Goal: Information Seeking & Learning: Compare options

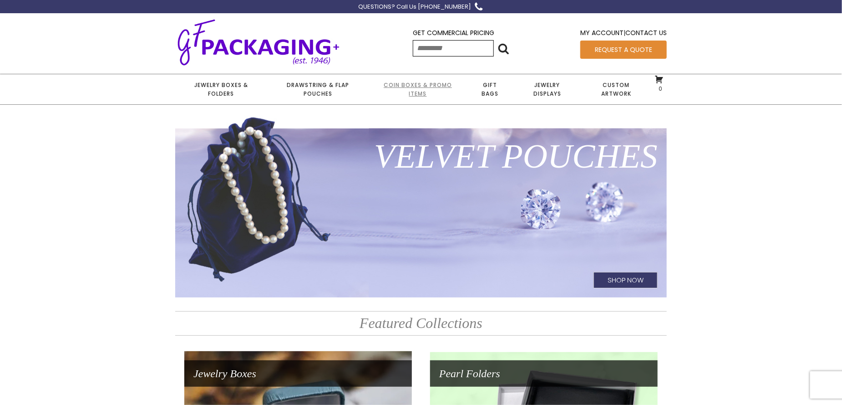
click at [410, 87] on link "Coin Boxes & Promo Items" at bounding box center [417, 89] width 97 height 30
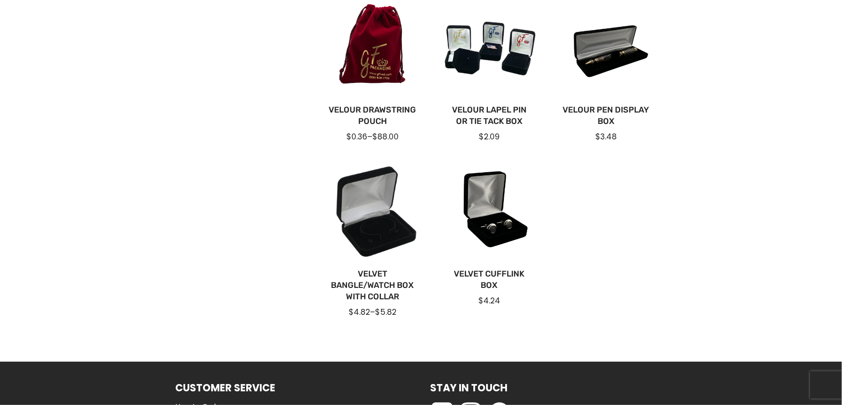
scroll to position [410, 0]
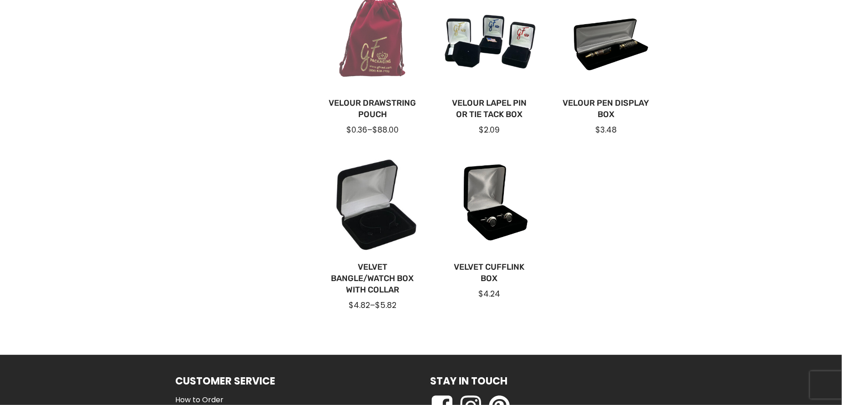
click at [371, 48] on div at bounding box center [373, 41] width 102 height 102
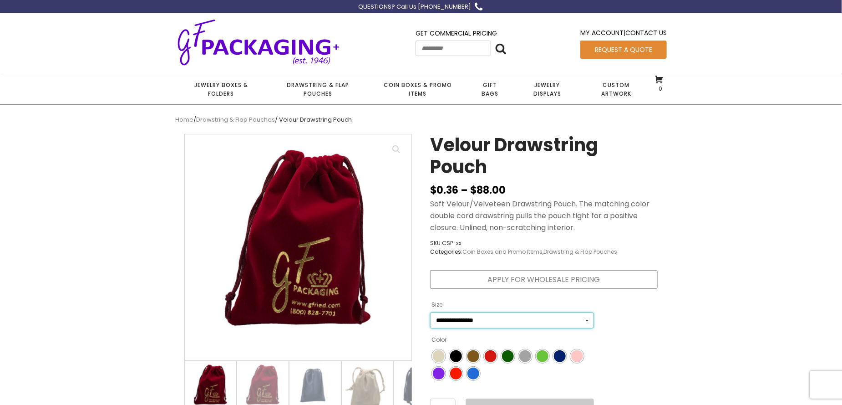
click at [508, 313] on select "**********" at bounding box center [512, 320] width 164 height 16
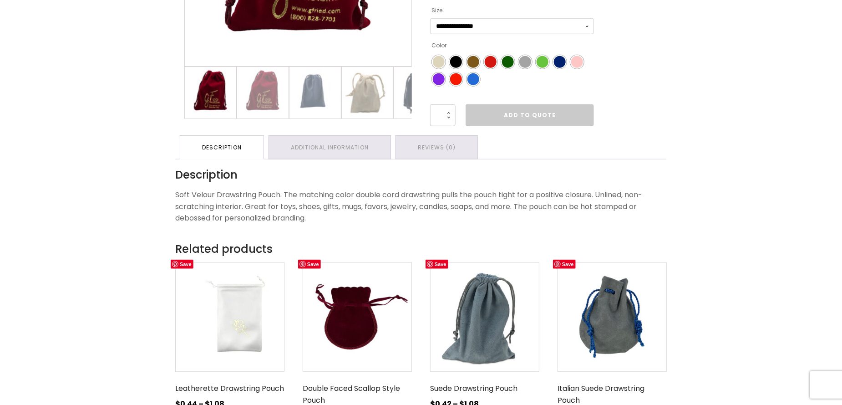
scroll to position [137, 0]
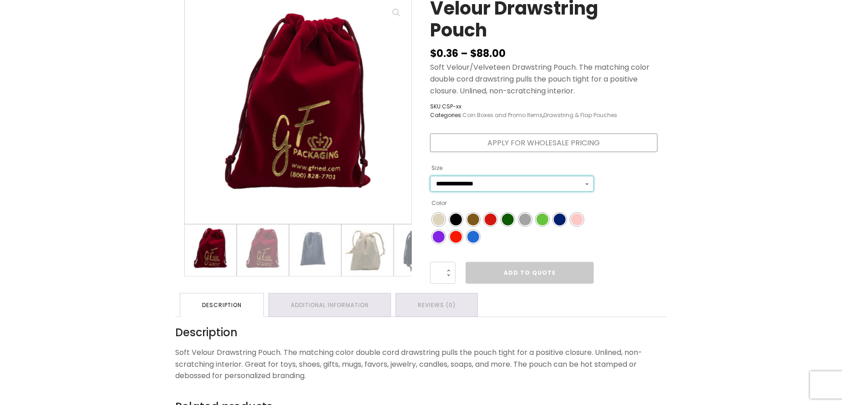
click at [572, 184] on select "**********" at bounding box center [512, 184] width 164 height 16
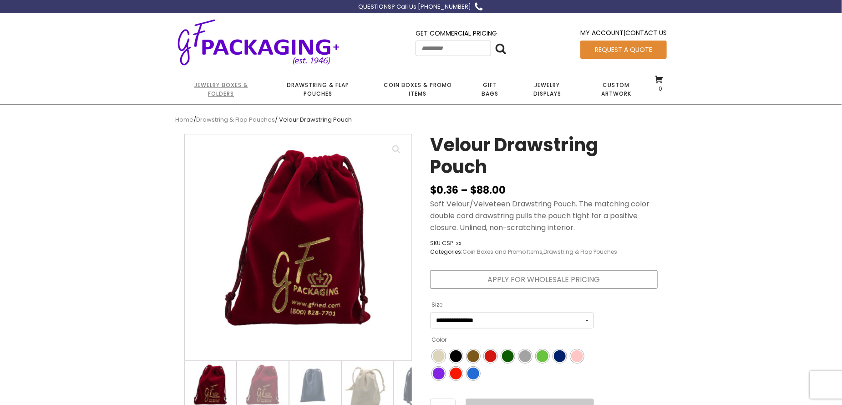
click at [228, 97] on link "Jewelry Boxes & Folders" at bounding box center [221, 89] width 92 height 30
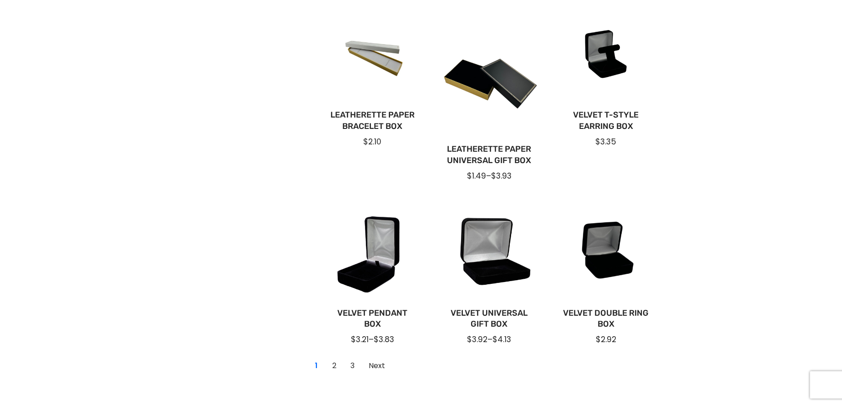
scroll to position [526, 0]
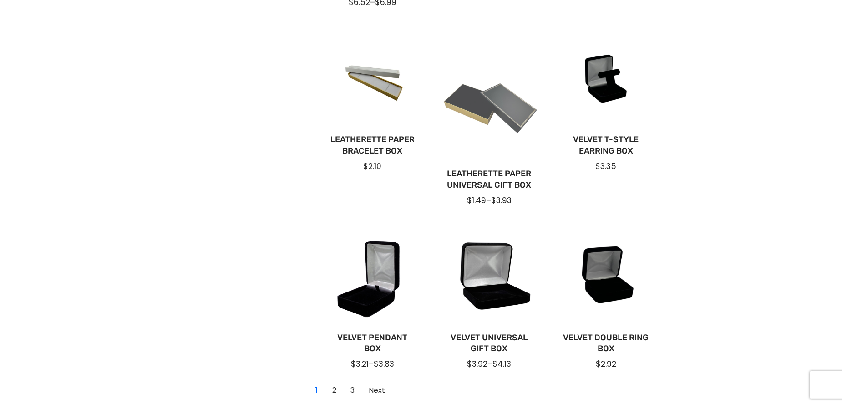
click at [484, 129] on div at bounding box center [490, 95] width 102 height 137
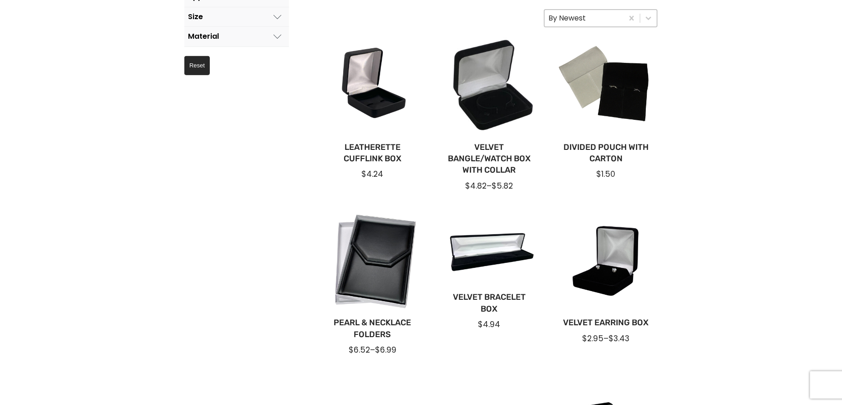
scroll to position [0, 0]
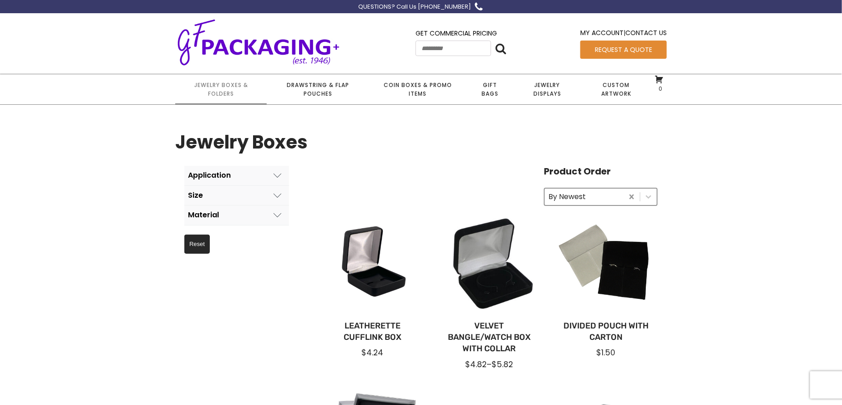
click at [625, 198] on button "Clear" at bounding box center [632, 197] width 16 height 16
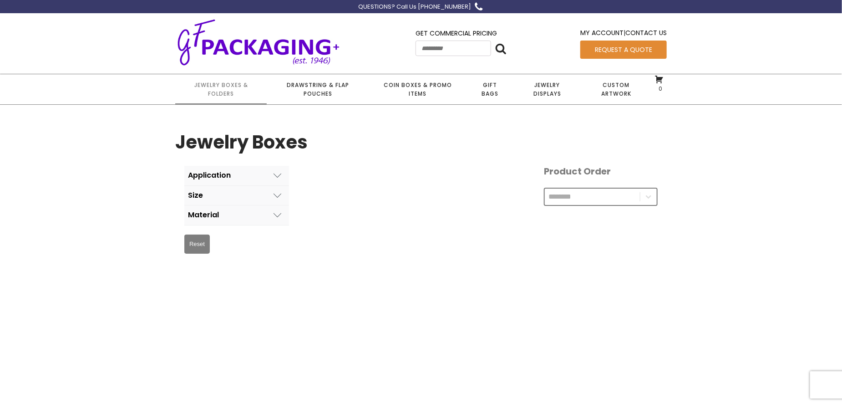
click at [587, 199] on div "**********" at bounding box center [601, 186] width 114 height 40
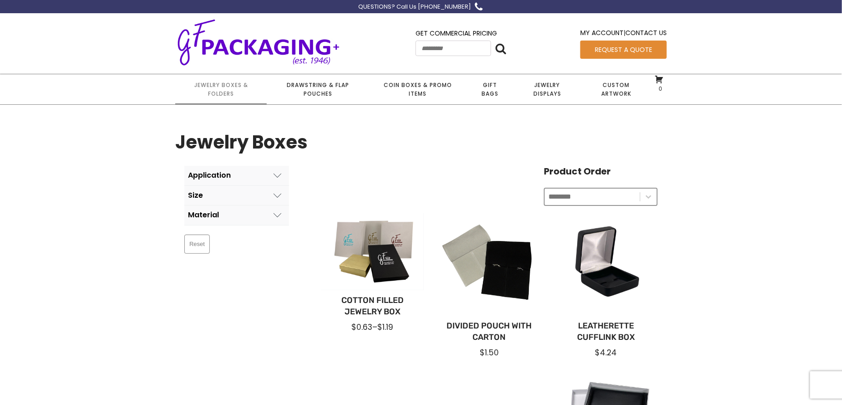
click at [587, 200] on input "Product Order" at bounding box center [593, 197] width 88 height 12
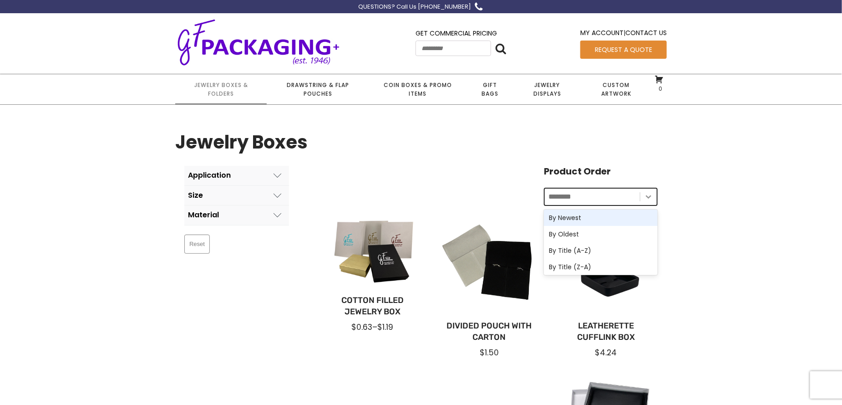
click at [650, 202] on button "Toggle List" at bounding box center [649, 197] width 16 height 16
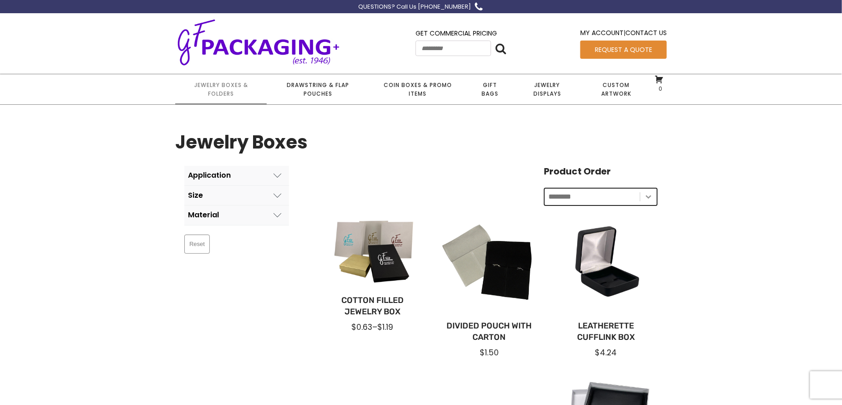
click at [650, 202] on button "Toggle List" at bounding box center [649, 197] width 16 height 16
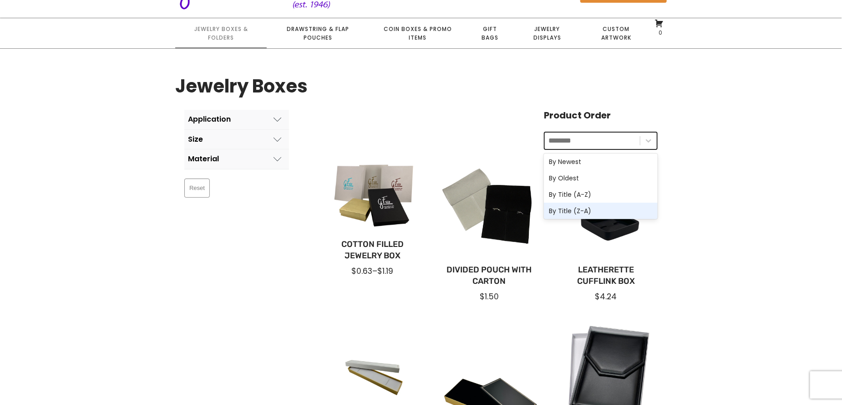
scroll to position [137, 0]
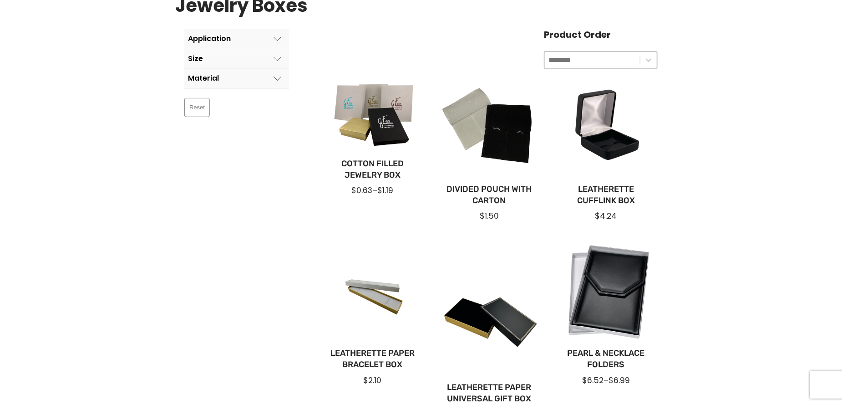
click at [153, 225] on section "**********" at bounding box center [421, 400] width 842 height 864
click at [386, 128] on div at bounding box center [373, 115] width 102 height 77
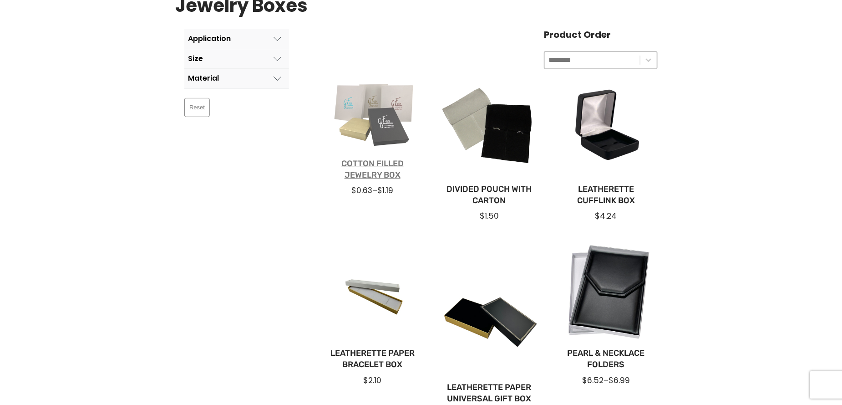
click at [385, 176] on link "Cotton Filled Jewelry Box" at bounding box center [373, 169] width 88 height 23
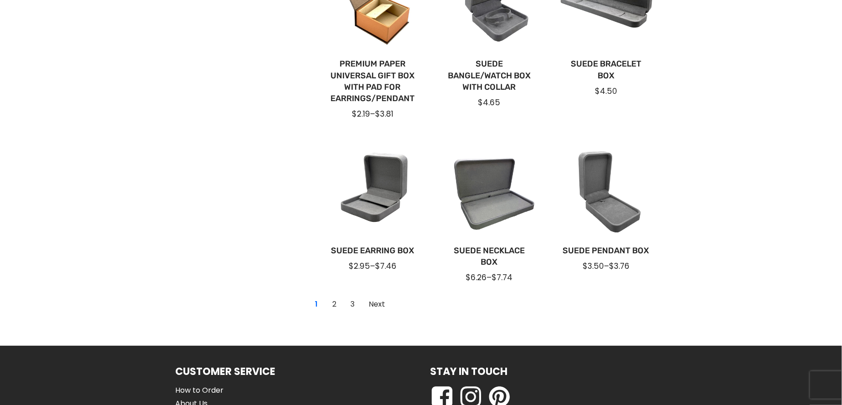
scroll to position [765, 0]
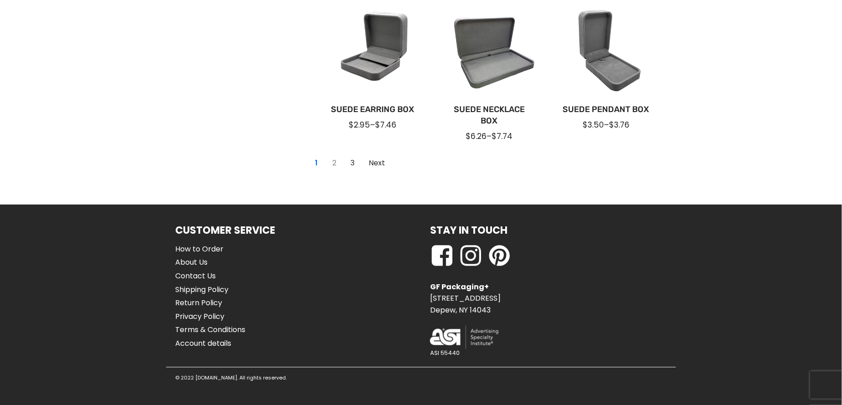
click at [333, 166] on link "2" at bounding box center [334, 163] width 15 height 15
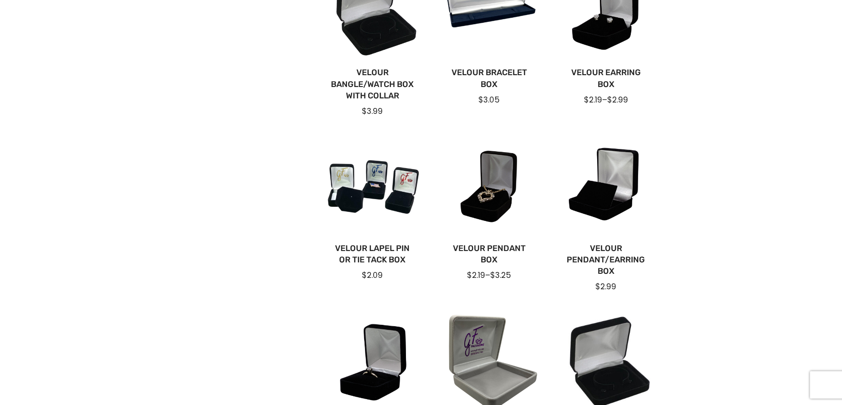
scroll to position [592, 0]
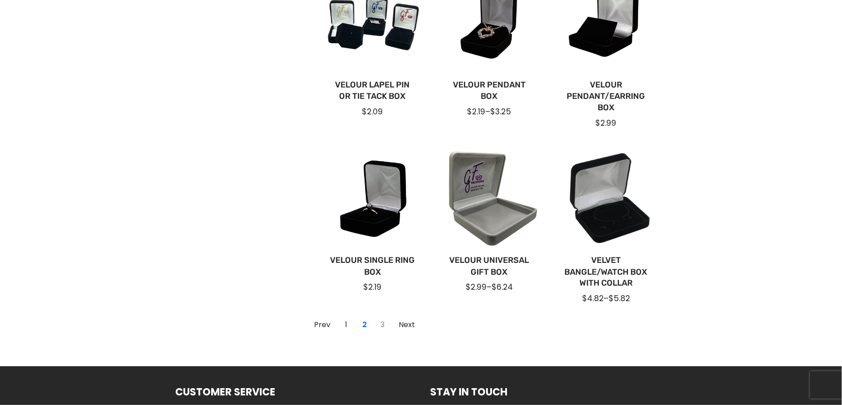
click at [383, 323] on link "3" at bounding box center [383, 325] width 15 height 15
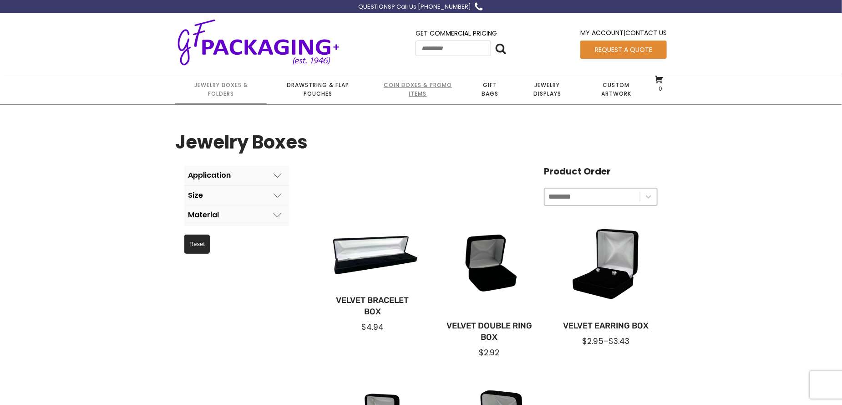
click at [439, 85] on link "Coin Boxes & Promo Items" at bounding box center [417, 89] width 97 height 30
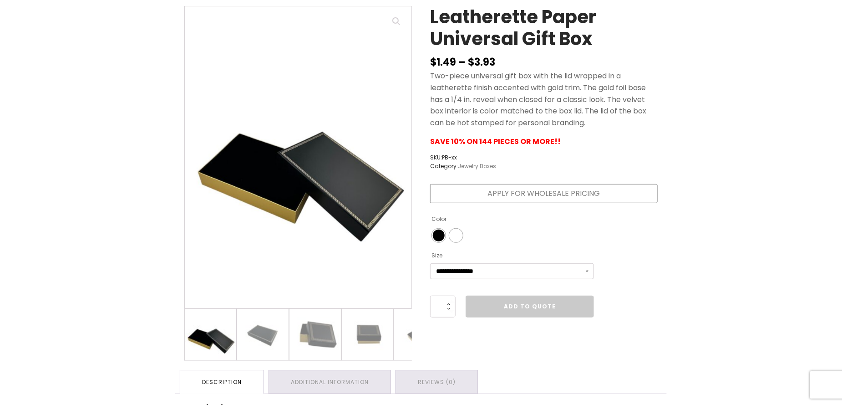
scroll to position [137, 0]
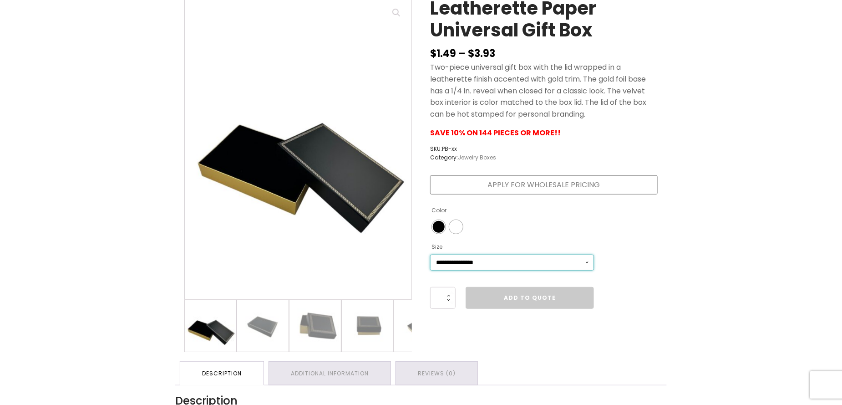
click at [482, 263] on select "**********" at bounding box center [512, 263] width 164 height 16
select select "**********"
click at [430, 255] on select "**********" at bounding box center [512, 263] width 164 height 16
click at [460, 227] on span "Color" at bounding box center [456, 227] width 12 height 12
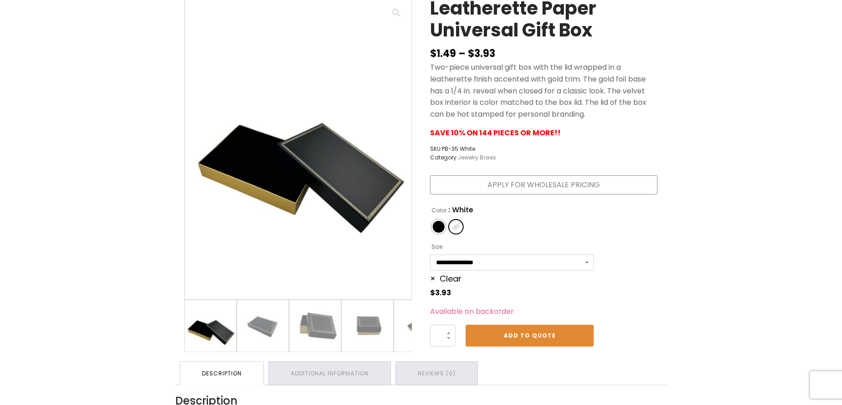
click at [437, 228] on span "Color" at bounding box center [439, 227] width 12 height 12
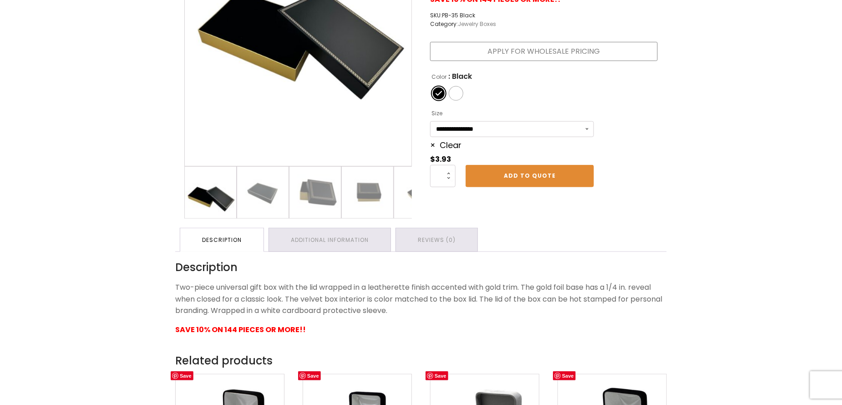
scroll to position [273, 0]
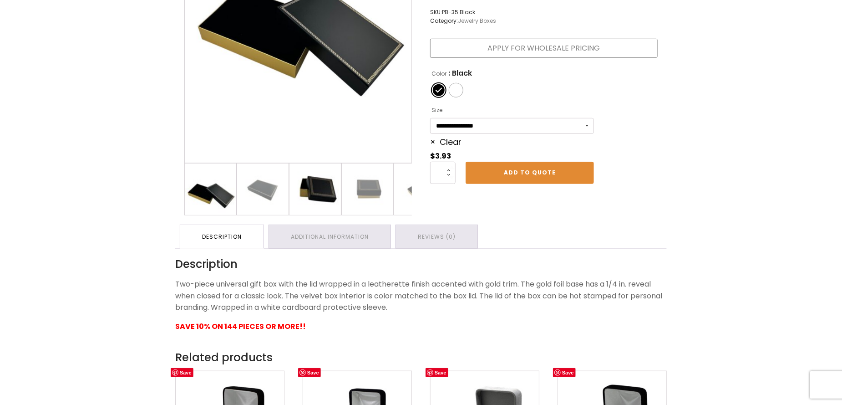
click at [340, 201] on img at bounding box center [315, 188] width 51 height 51
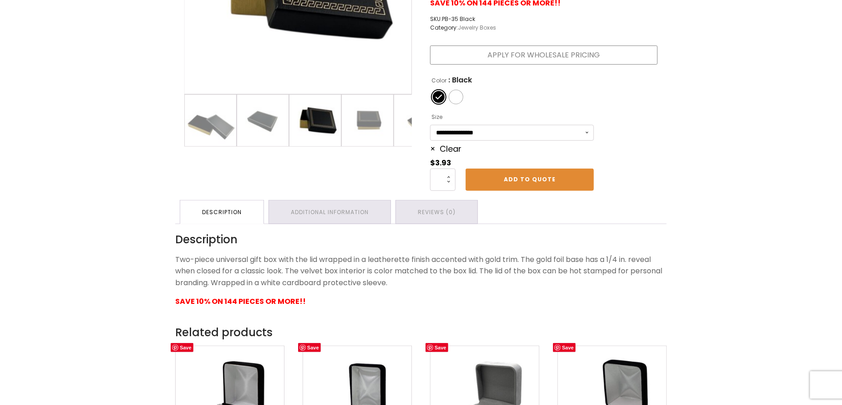
scroll to position [137, 0]
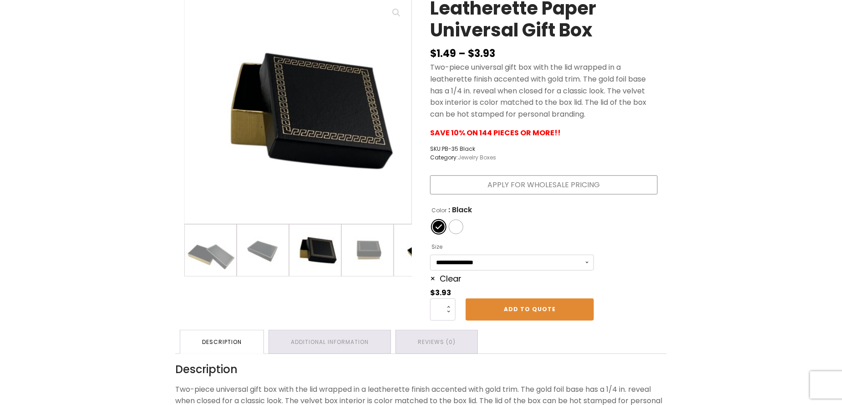
click at [407, 252] on img at bounding box center [419, 250] width 51 height 51
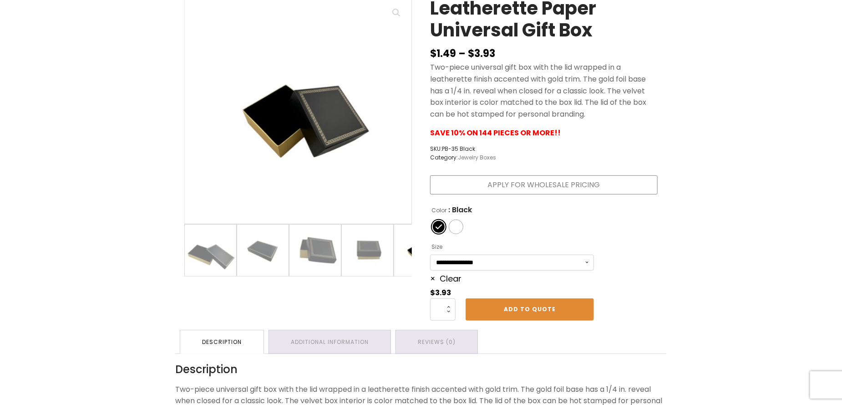
click at [408, 254] on img at bounding box center [419, 250] width 51 height 51
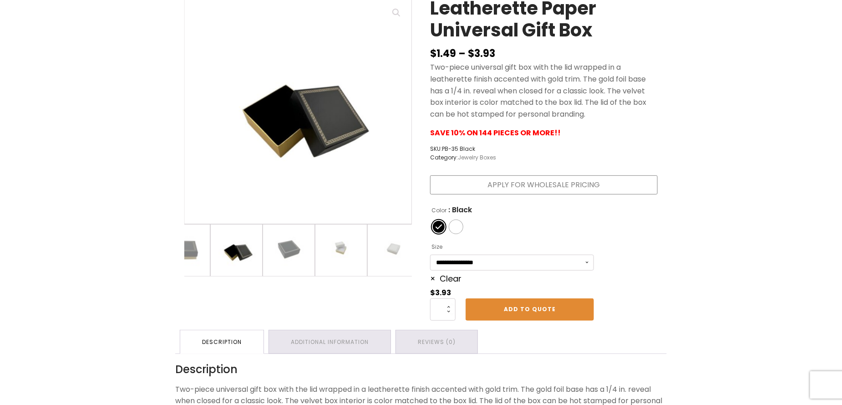
scroll to position [0, 191]
click at [381, 247] on img at bounding box center [385, 250] width 51 height 51
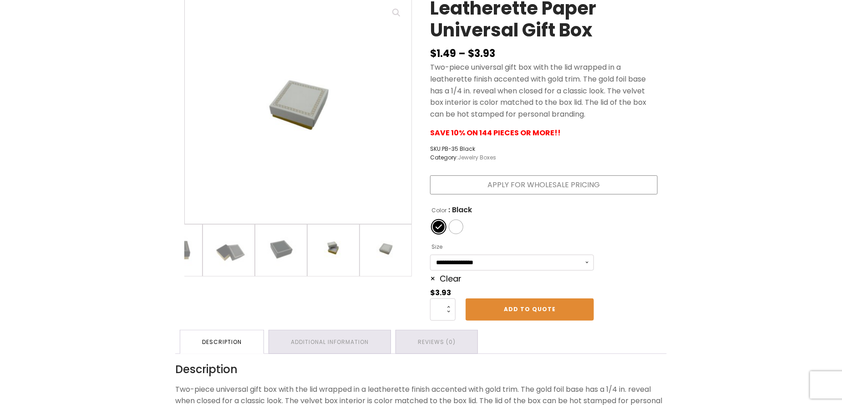
click at [321, 240] on img at bounding box center [333, 250] width 51 height 51
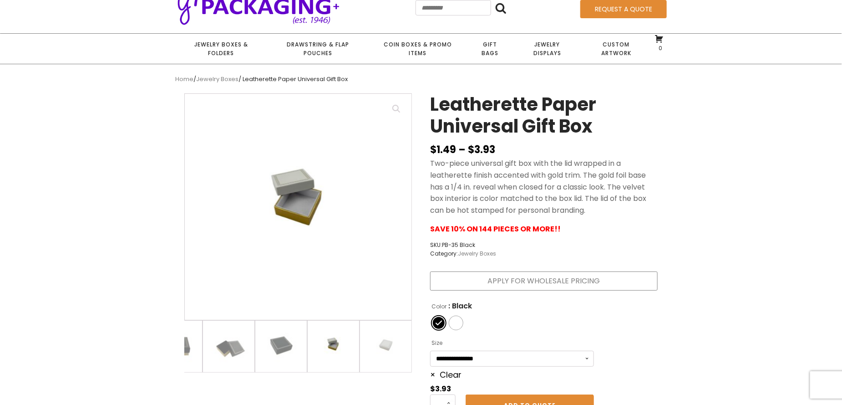
scroll to position [0, 0]
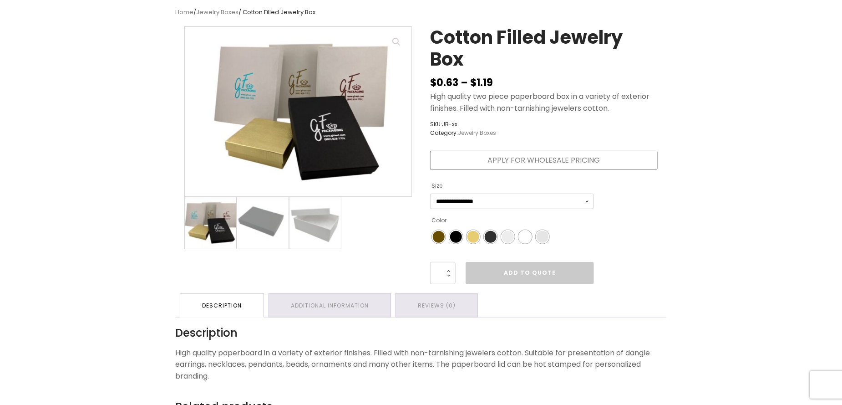
scroll to position [137, 0]
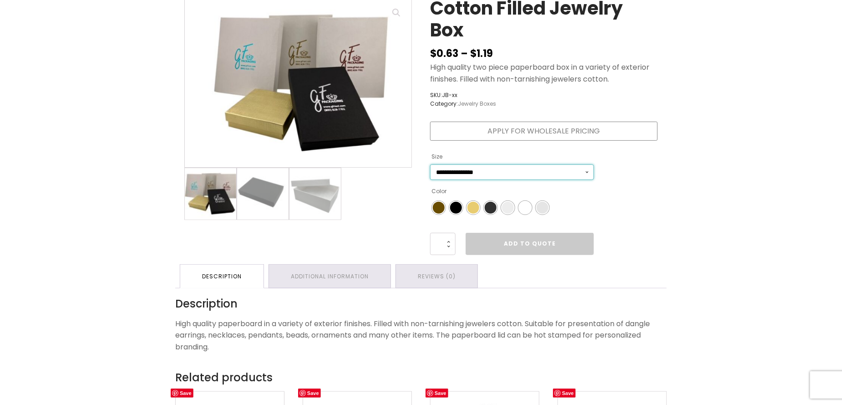
click at [551, 173] on select "**********" at bounding box center [512, 172] width 164 height 16
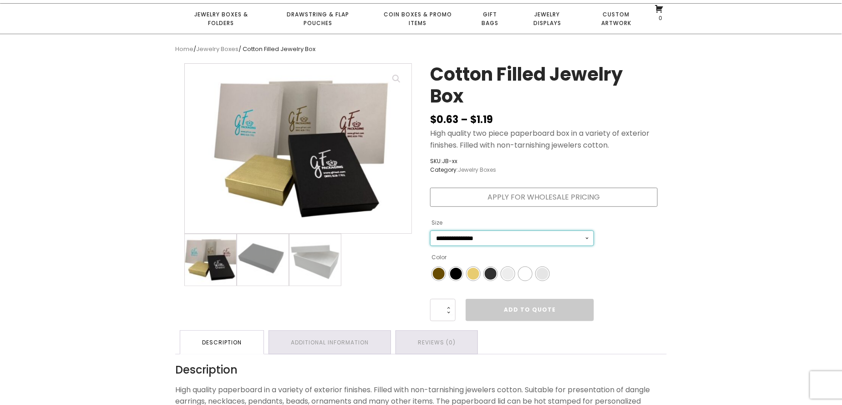
scroll to position [0, 0]
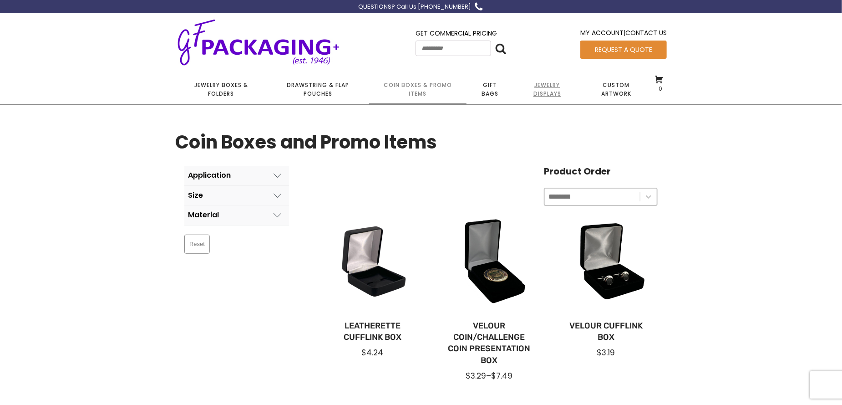
click at [556, 93] on link "Jewelry Displays" at bounding box center [547, 89] width 67 height 30
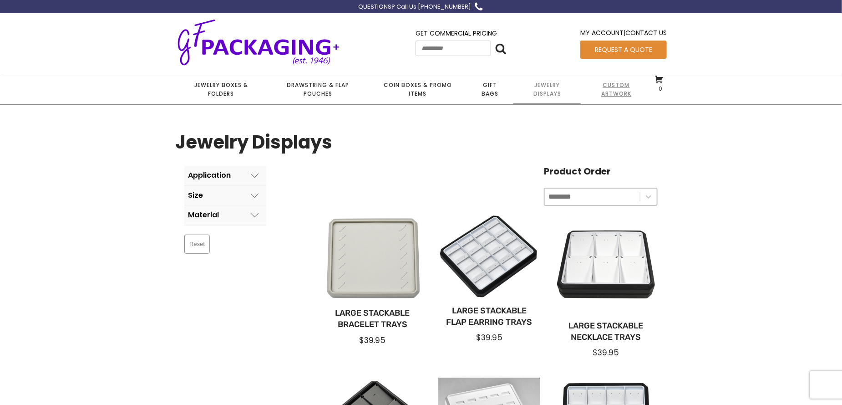
click at [610, 97] on link "Custom Artwork" at bounding box center [616, 89] width 71 height 30
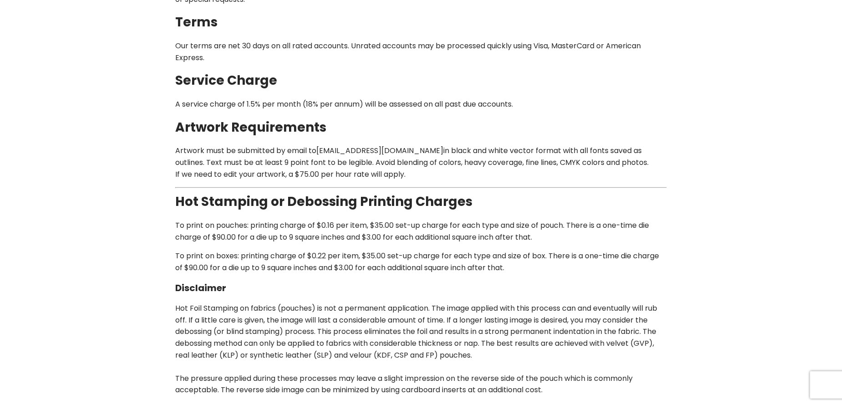
scroll to position [25, 0]
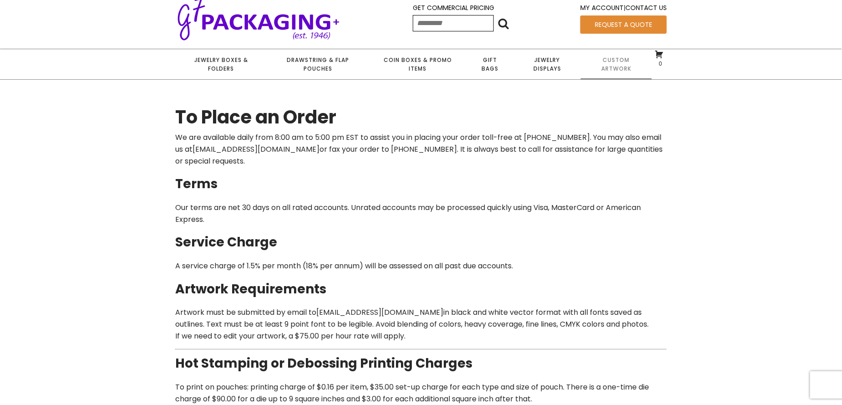
drag, startPoint x: 24, startPoint y: 267, endPoint x: 15, endPoint y: 262, distance: 10.8
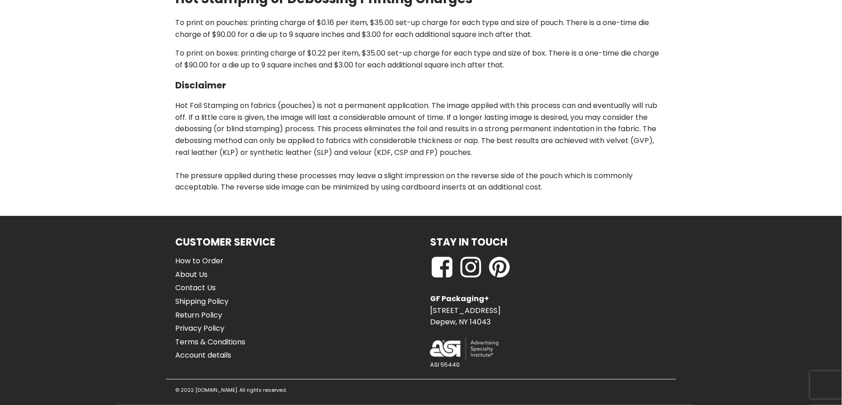
scroll to position [0, 0]
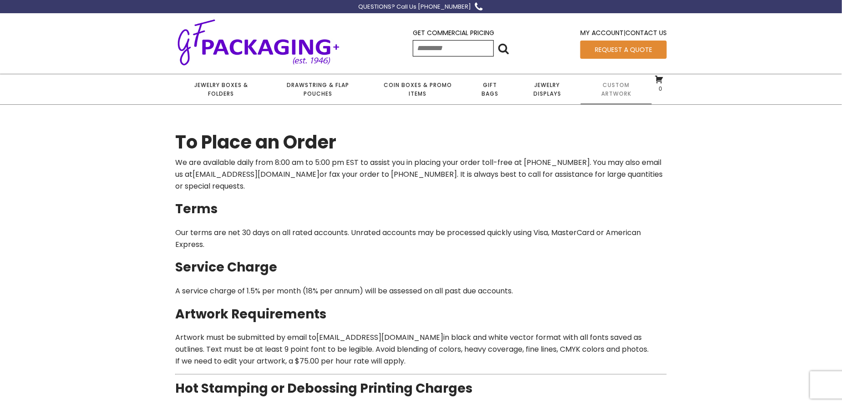
click at [256, 51] on img at bounding box center [258, 42] width 167 height 50
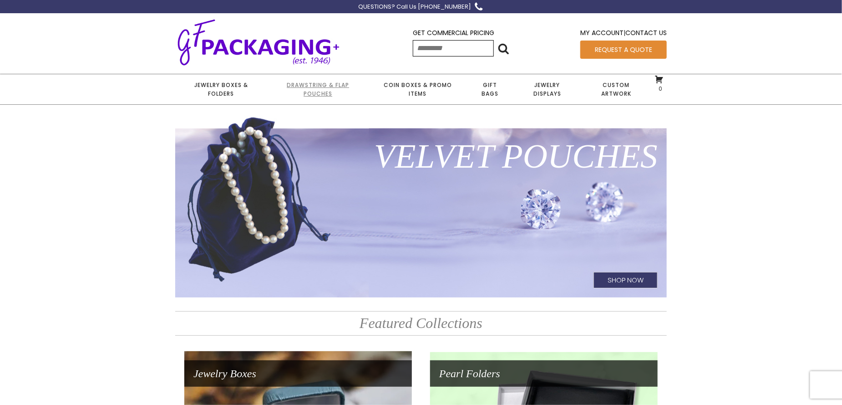
click at [324, 86] on link "Drawstring & Flap Pouches" at bounding box center [318, 89] width 102 height 30
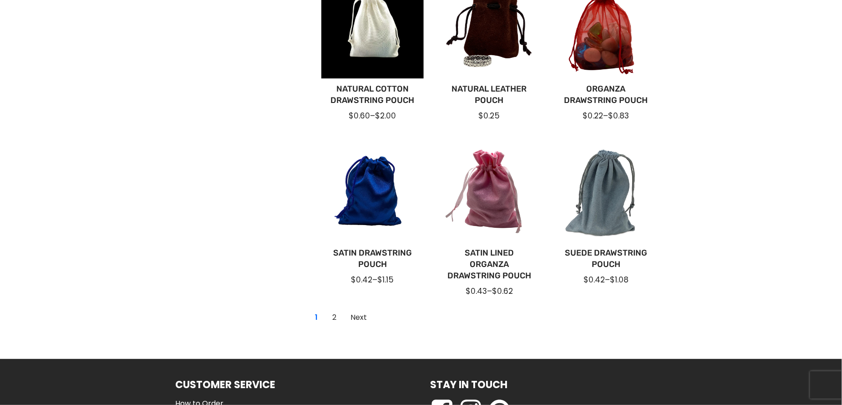
scroll to position [638, 0]
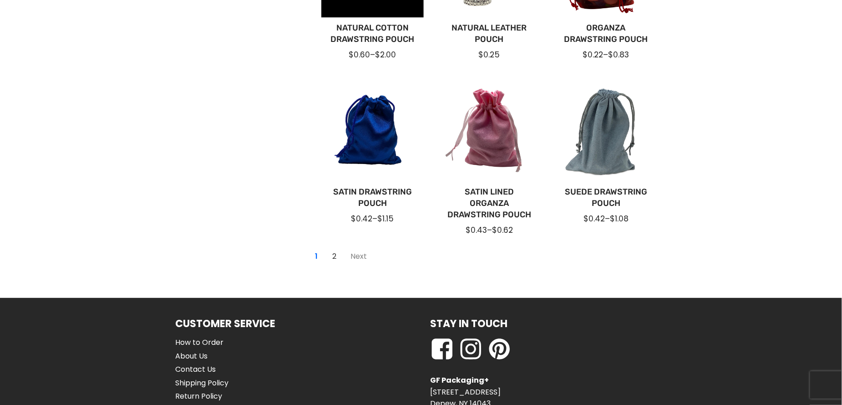
click link "Next"
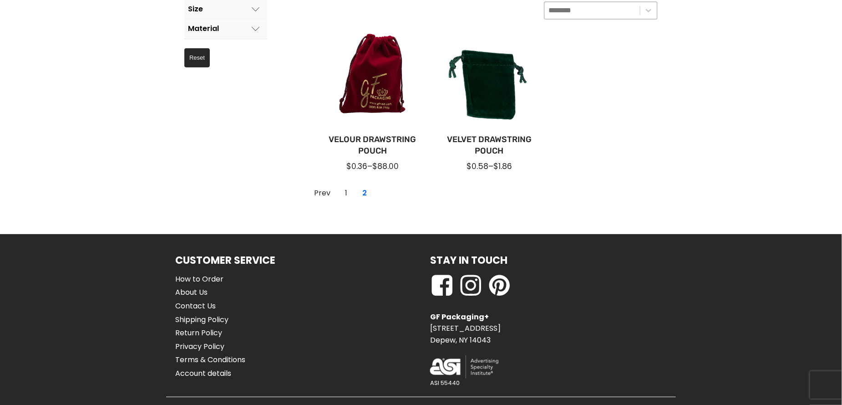
scroll to position [170, 0]
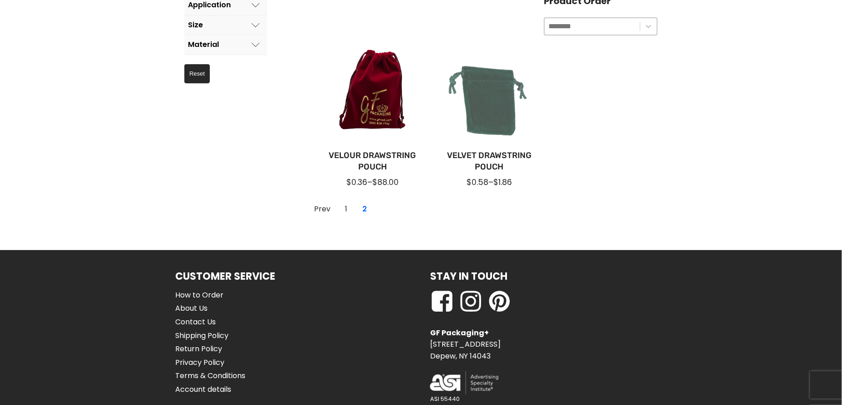
click div
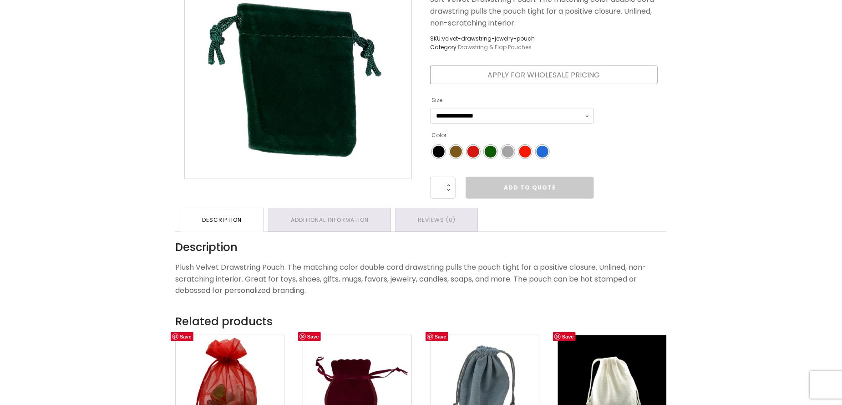
scroll to position [182, 0]
click at [475, 158] on span "Color" at bounding box center [474, 152] width 12 height 12
click at [529, 158] on span "Color" at bounding box center [526, 152] width 12 height 12
click at [546, 158] on span "Color" at bounding box center [543, 152] width 12 height 12
click at [474, 158] on span "Color" at bounding box center [474, 152] width 12 height 12
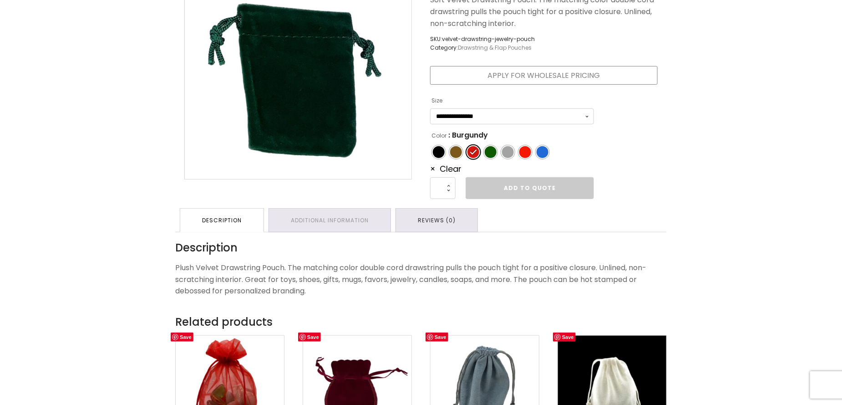
scroll to position [91, 0]
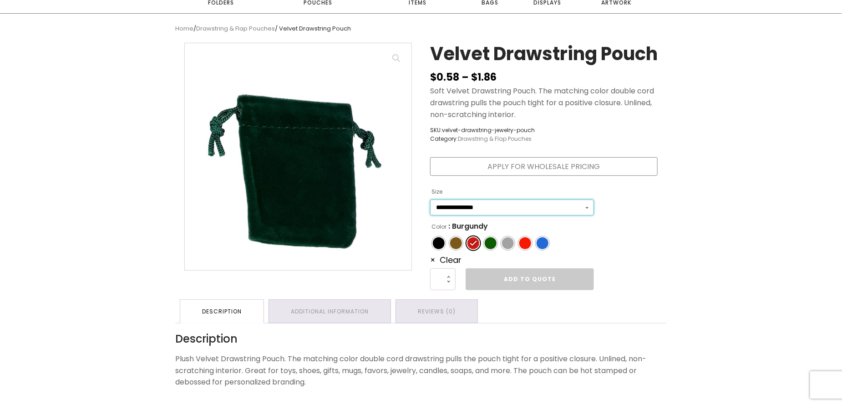
click at [491, 215] on select "**********" at bounding box center [512, 207] width 164 height 16
click at [430, 215] on select "**********" at bounding box center [512, 207] width 164 height 16
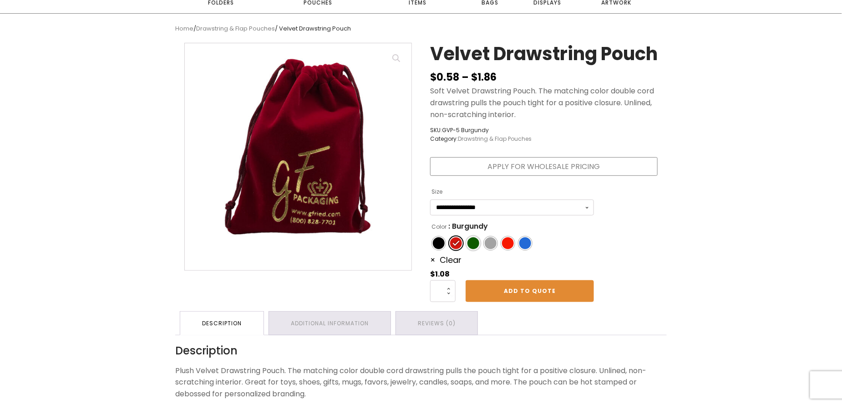
click at [471, 249] on span "Color" at bounding box center [474, 243] width 12 height 12
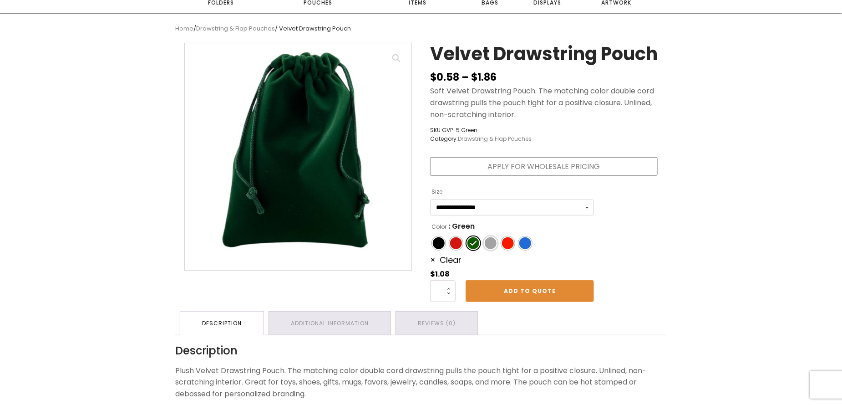
click at [490, 249] on span "Color" at bounding box center [491, 243] width 12 height 12
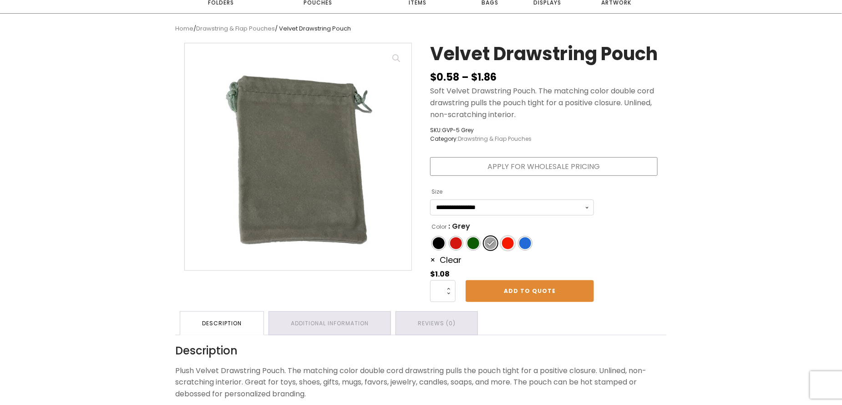
click at [509, 249] on span "Color" at bounding box center [508, 243] width 12 height 12
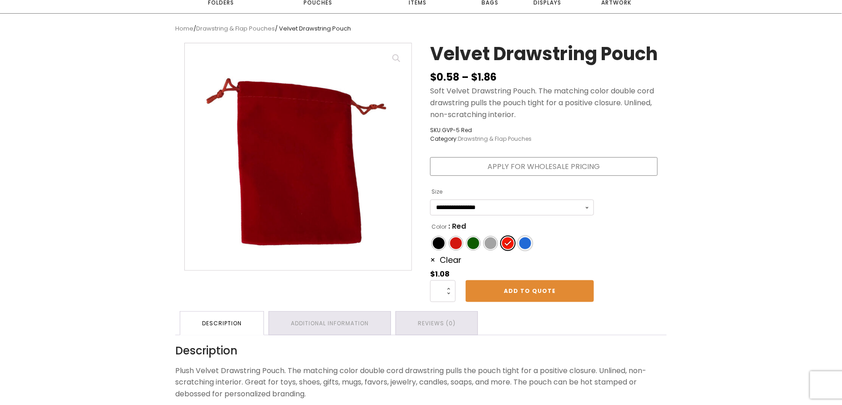
click at [526, 249] on span "Color" at bounding box center [526, 243] width 12 height 12
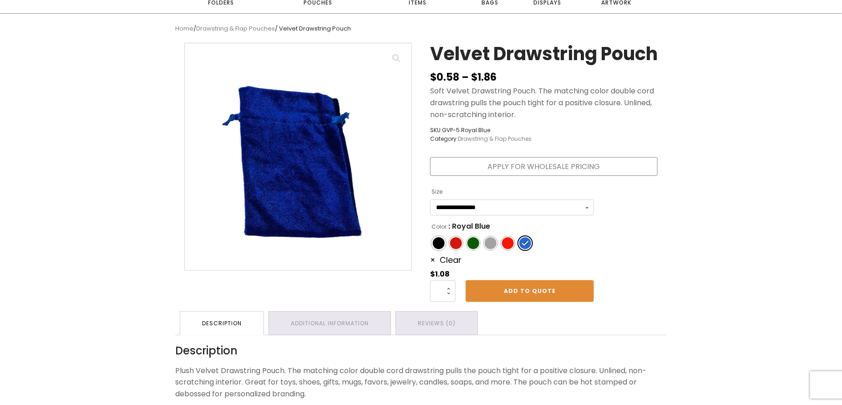
click at [439, 249] on span "Color" at bounding box center [439, 243] width 12 height 12
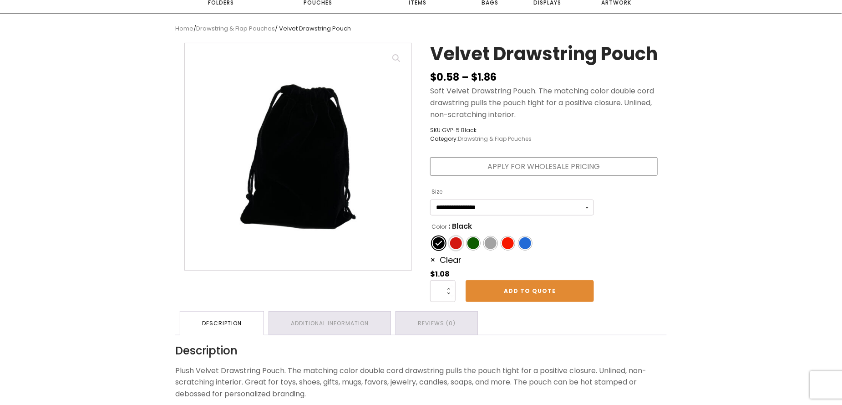
click at [458, 249] on span "Color" at bounding box center [456, 243] width 12 height 12
select select "*******"
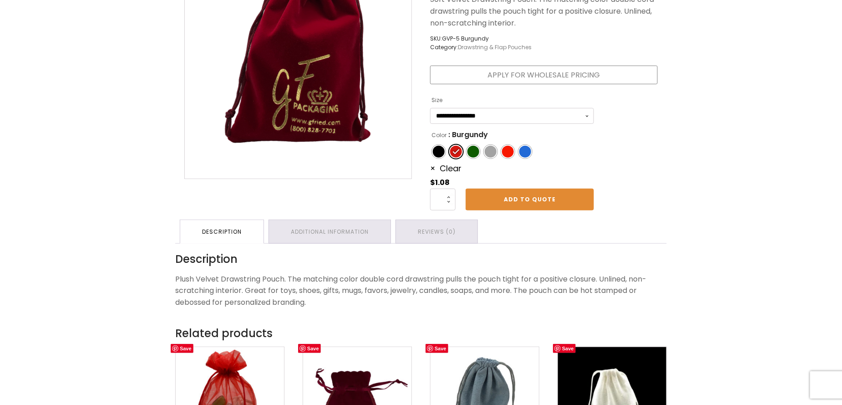
scroll to position [182, 0]
click at [349, 244] on link "Additional information" at bounding box center [330, 231] width 122 height 23
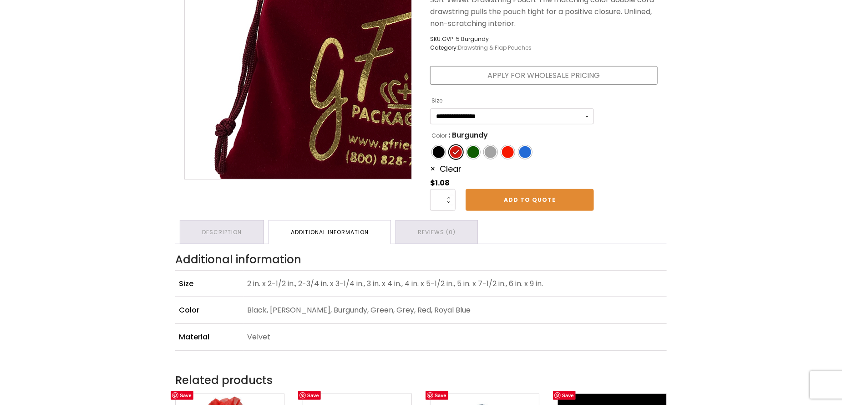
scroll to position [0, 0]
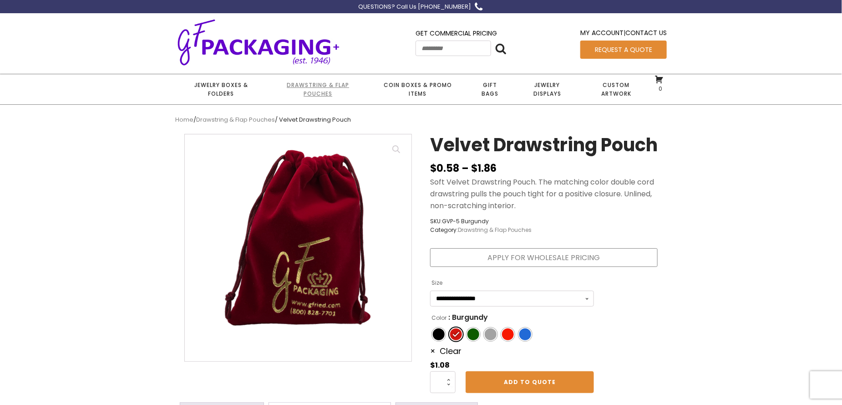
click at [313, 92] on link "Drawstring & Flap Pouches" at bounding box center [318, 89] width 102 height 30
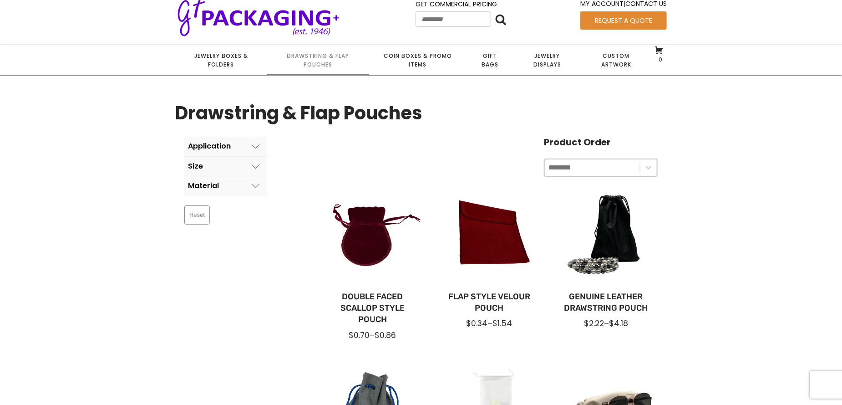
scroll to position [46, 0]
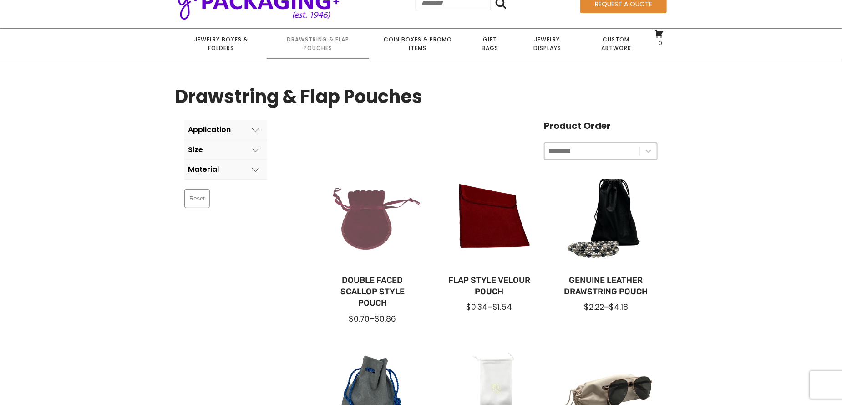
click at [352, 224] on div at bounding box center [373, 219] width 102 height 102
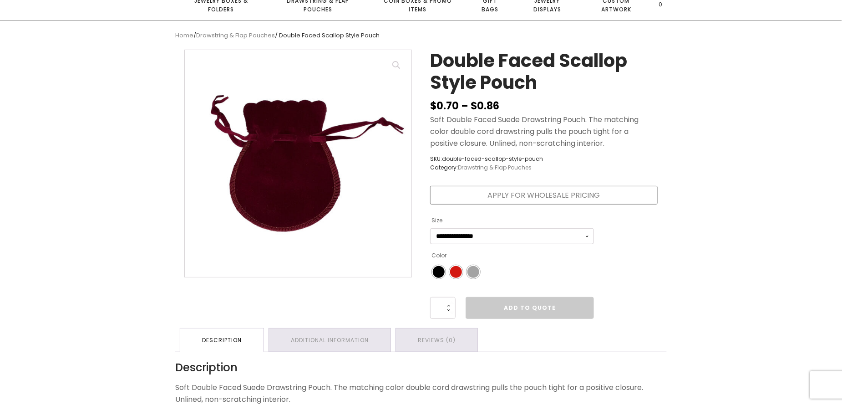
scroll to position [91, 0]
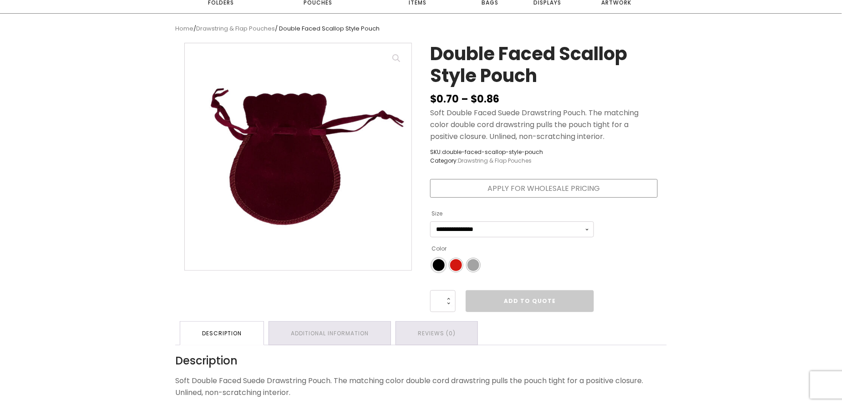
click at [442, 265] on span "Color" at bounding box center [439, 265] width 12 height 12
click at [452, 261] on span "Color" at bounding box center [456, 265] width 12 height 12
click at [469, 265] on span "Color" at bounding box center [474, 265] width 12 height 12
click at [459, 267] on span "Color" at bounding box center [456, 265] width 12 height 12
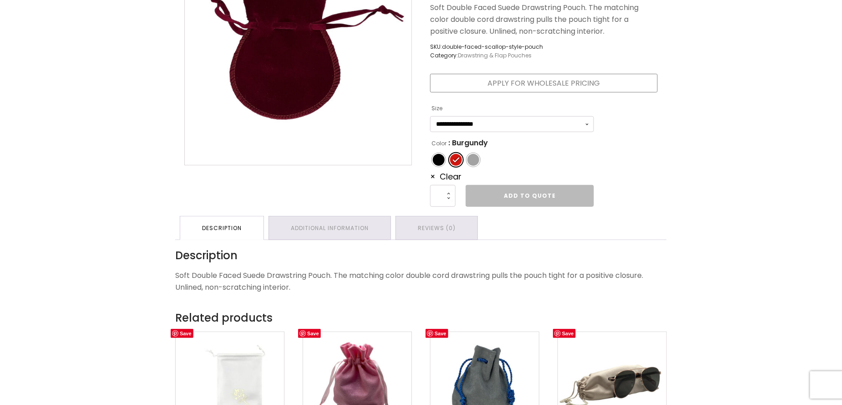
scroll to position [182, 0]
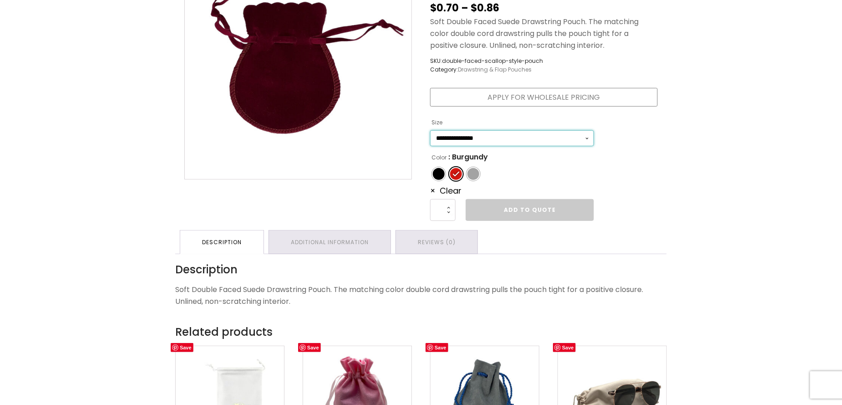
click at [520, 138] on select "**********" at bounding box center [512, 138] width 164 height 16
select select "**********"
click at [430, 130] on select "**********" at bounding box center [512, 138] width 164 height 16
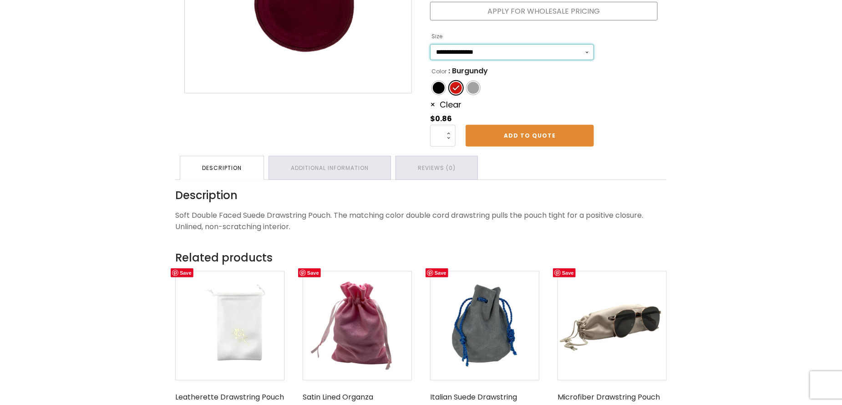
scroll to position [319, 0]
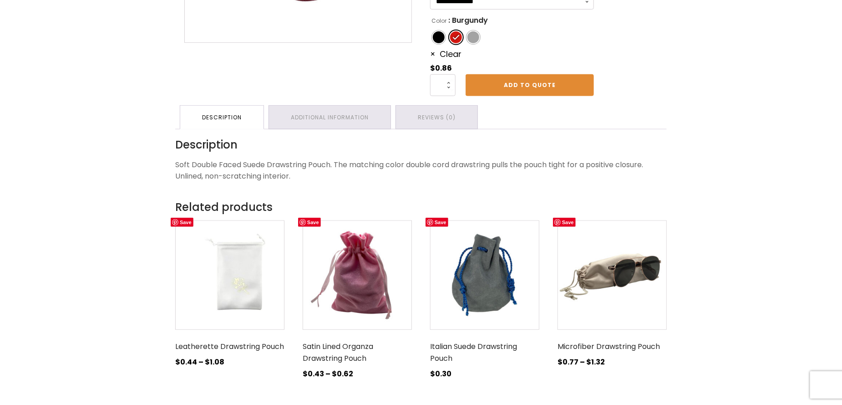
click at [517, 295] on img at bounding box center [484, 274] width 109 height 109
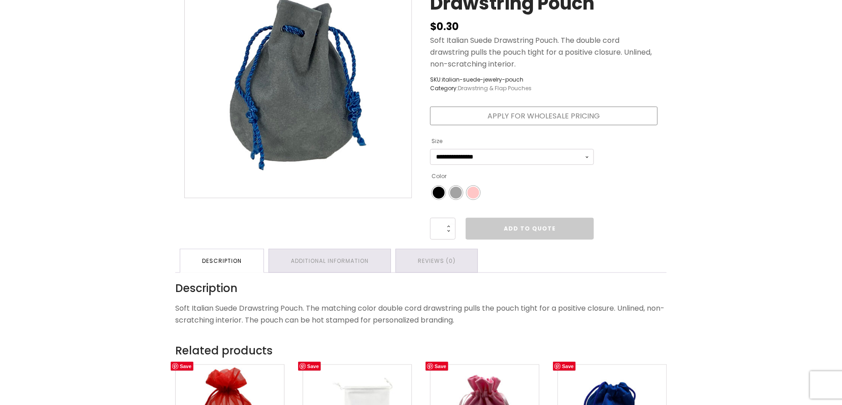
scroll to position [273, 0]
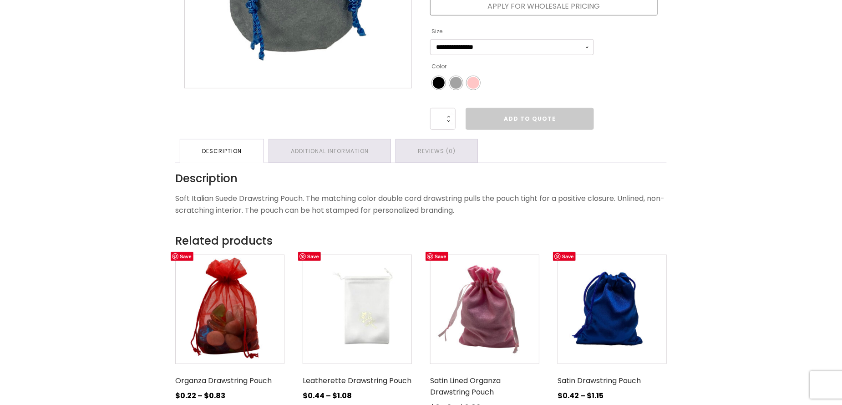
click at [485, 344] on img at bounding box center [484, 309] width 109 height 109
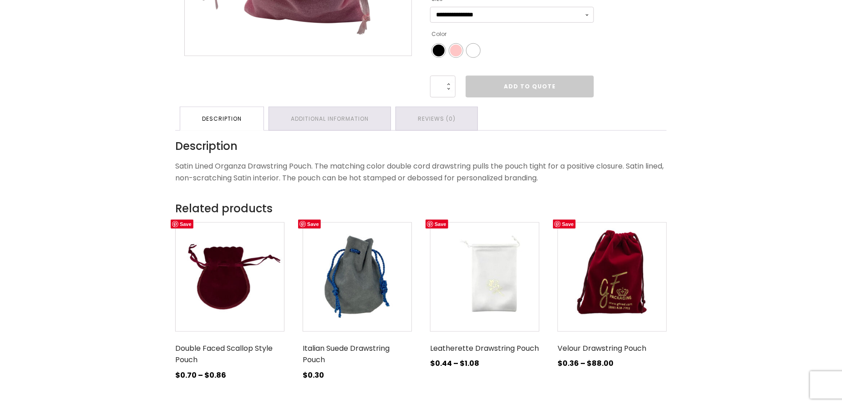
scroll to position [455, 0]
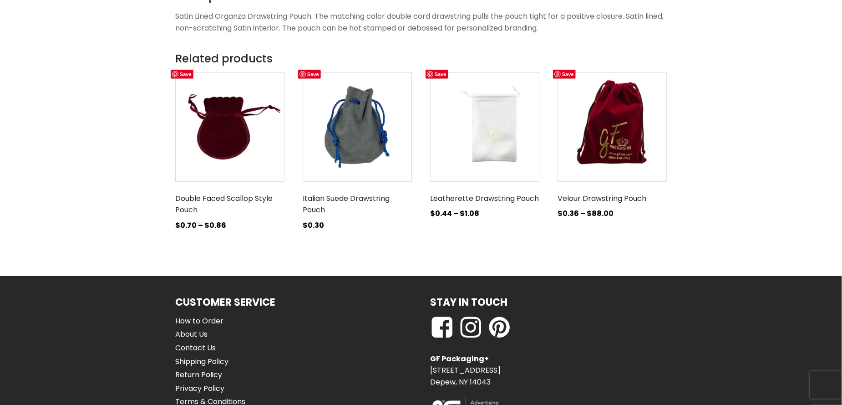
click at [509, 138] on img at bounding box center [484, 126] width 109 height 109
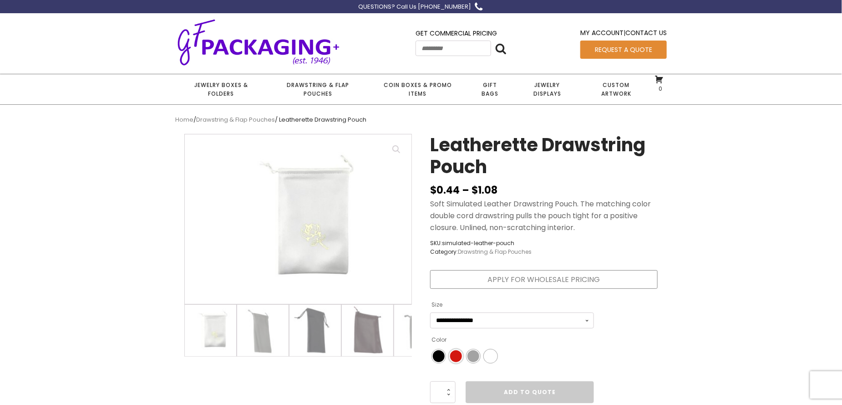
click at [458, 357] on span "Color" at bounding box center [456, 356] width 12 height 12
click at [478, 355] on span "Color" at bounding box center [474, 356] width 12 height 12
click at [515, 323] on select "**********" at bounding box center [512, 320] width 164 height 16
click at [430, 312] on select "**********" at bounding box center [512, 320] width 164 height 16
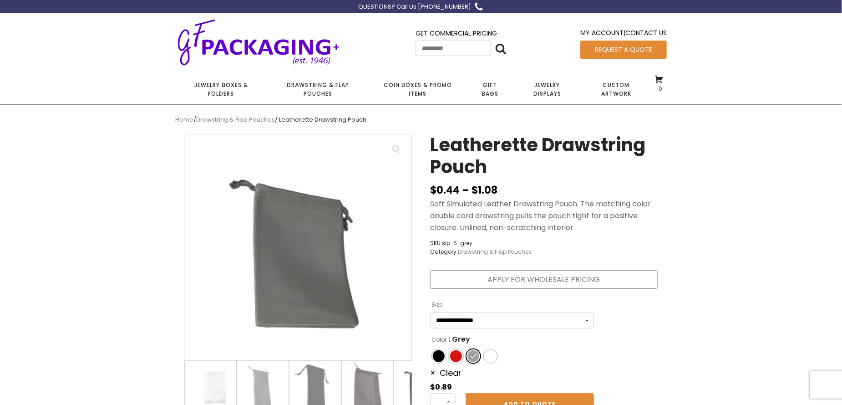
click at [455, 358] on span "Color" at bounding box center [456, 356] width 12 height 12
select select "*******"
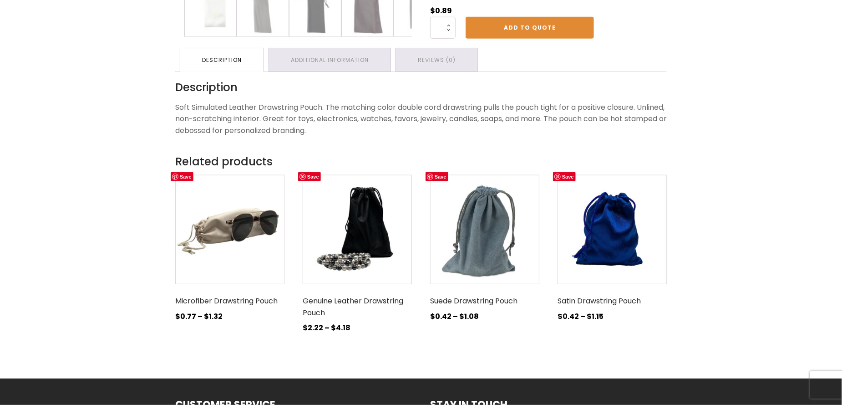
scroll to position [464, 0]
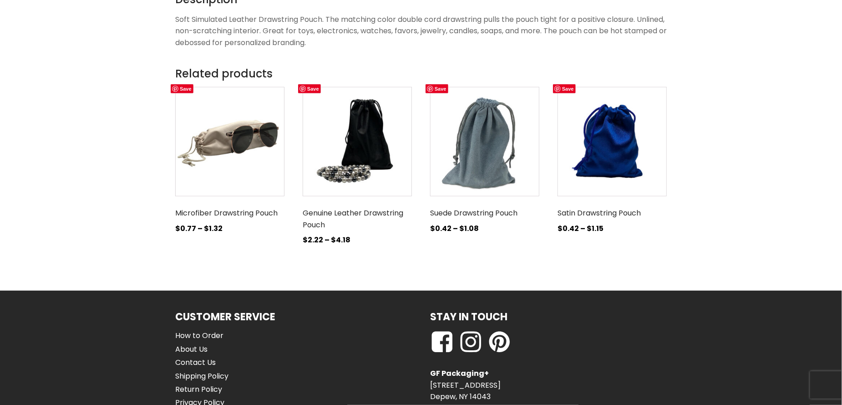
click at [611, 155] on img at bounding box center [612, 141] width 109 height 109
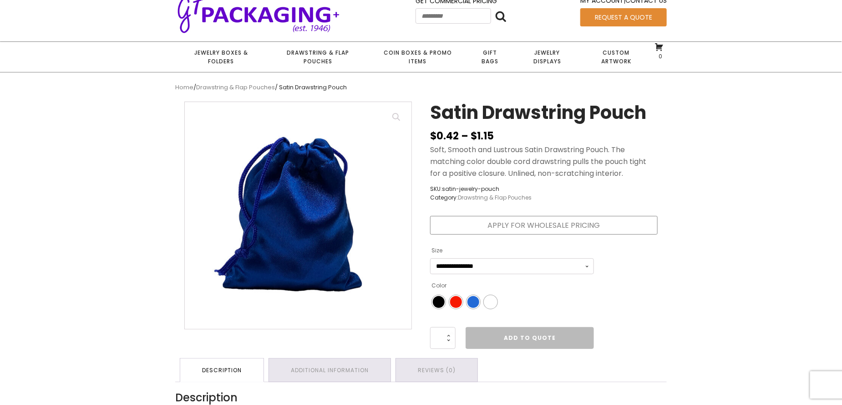
scroll to position [137, 0]
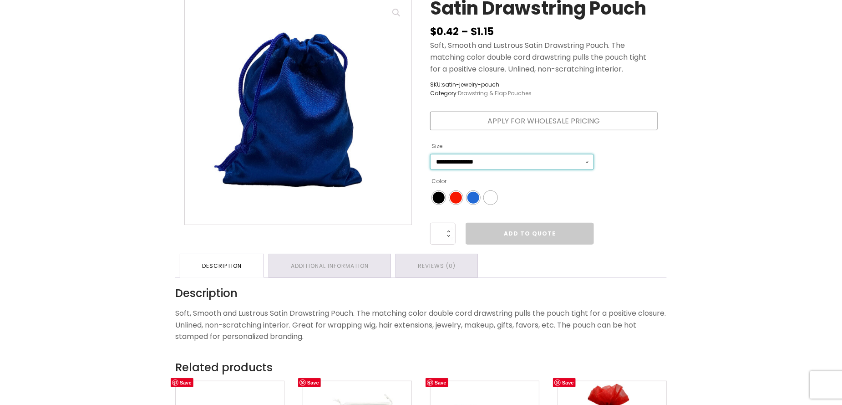
click at [492, 156] on select "**********" at bounding box center [512, 162] width 164 height 16
click at [430, 154] on select "**********" at bounding box center [512, 162] width 164 height 16
click at [459, 200] on span "Color" at bounding box center [456, 198] width 12 height 12
select select "*******"
